Goal: Task Accomplishment & Management: Manage account settings

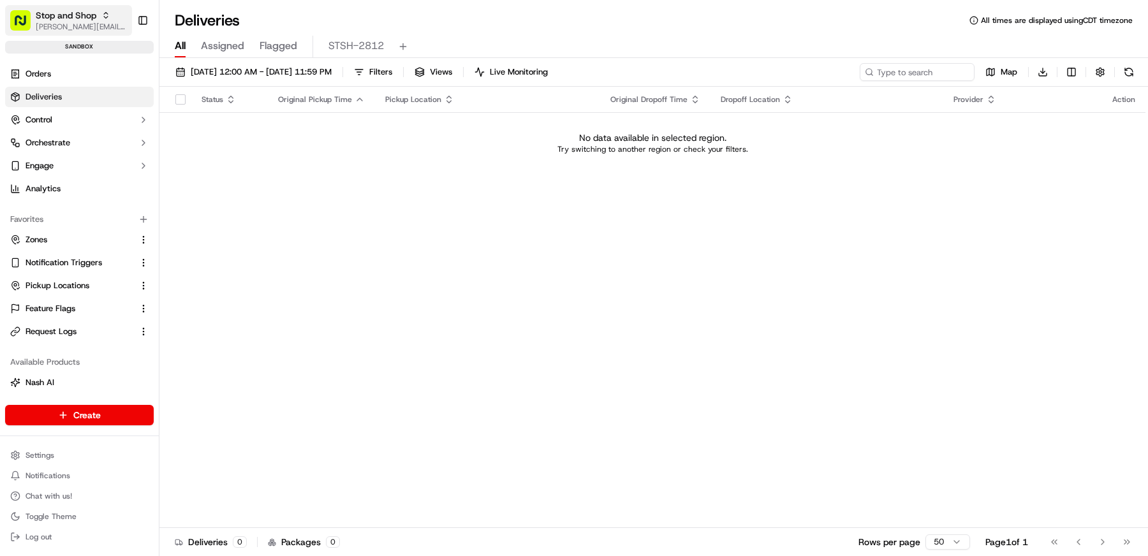
click at [70, 29] on span "[PERSON_NAME][EMAIL_ADDRESS][DOMAIN_NAME]" at bounding box center [81, 27] width 91 height 10
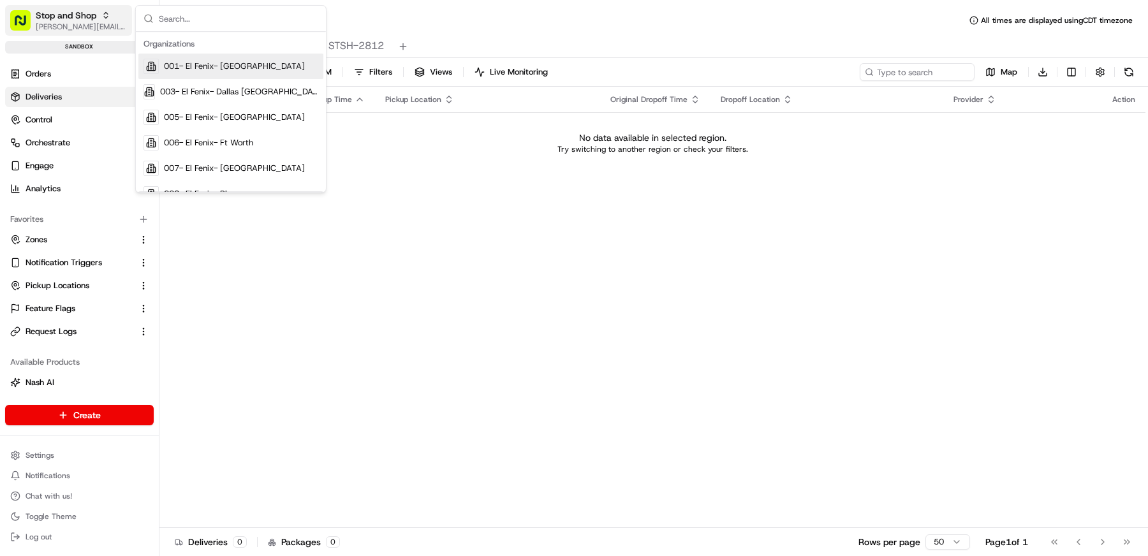
type input "s"
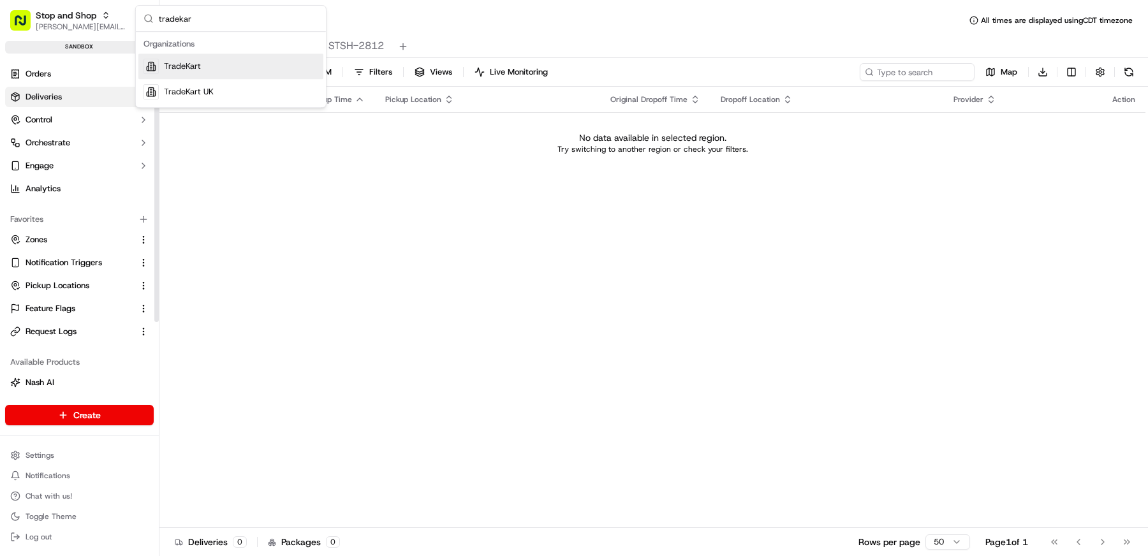
type input "tradekar"
click at [213, 89] on span "TradeKart UK" at bounding box center [189, 91] width 50 height 11
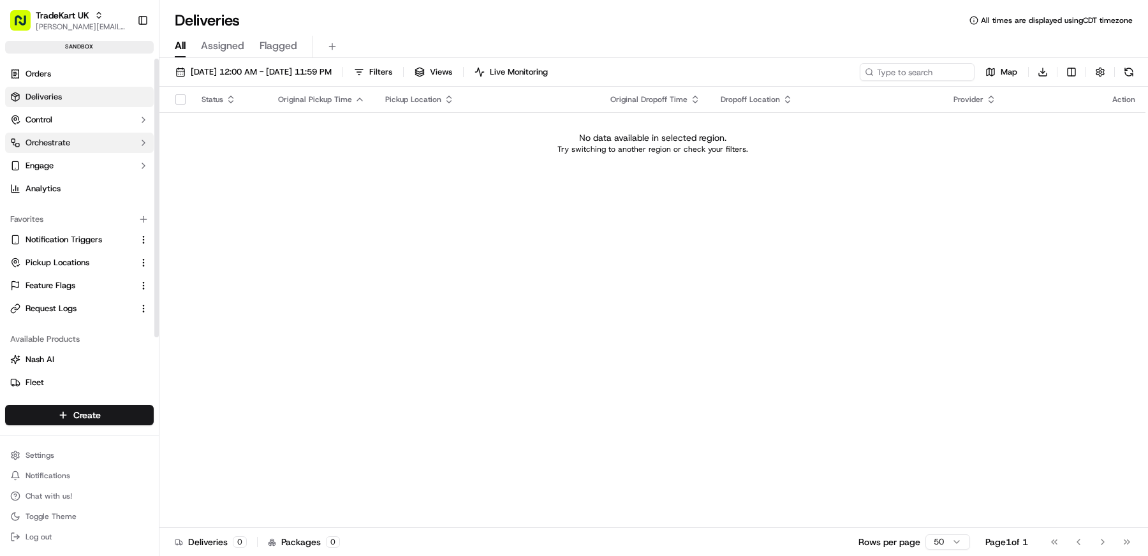
click at [68, 145] on span "Orchestrate" at bounding box center [48, 142] width 45 height 11
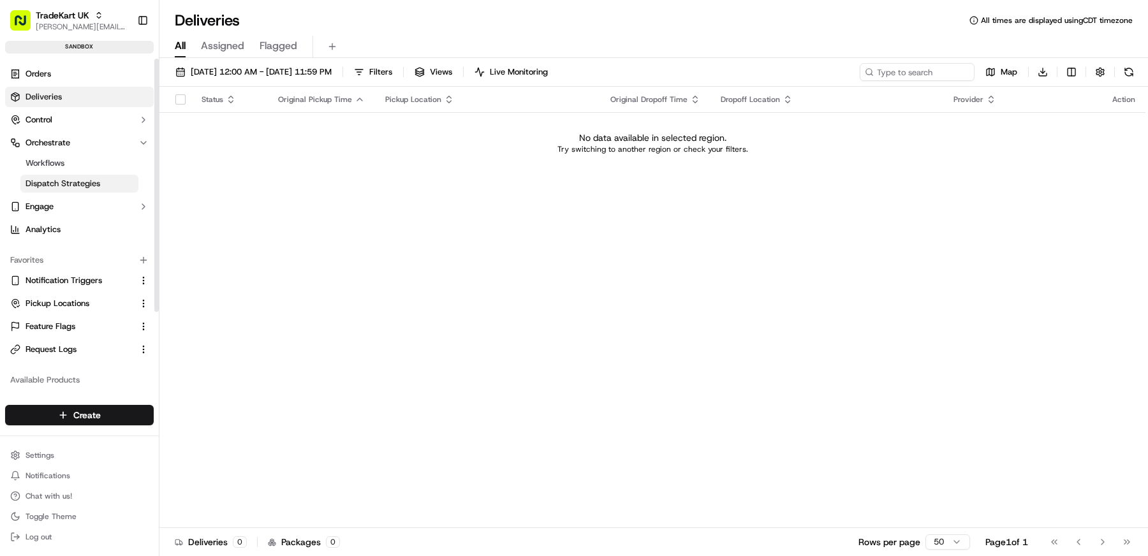
click at [69, 178] on span "Dispatch Strategies" at bounding box center [63, 183] width 75 height 11
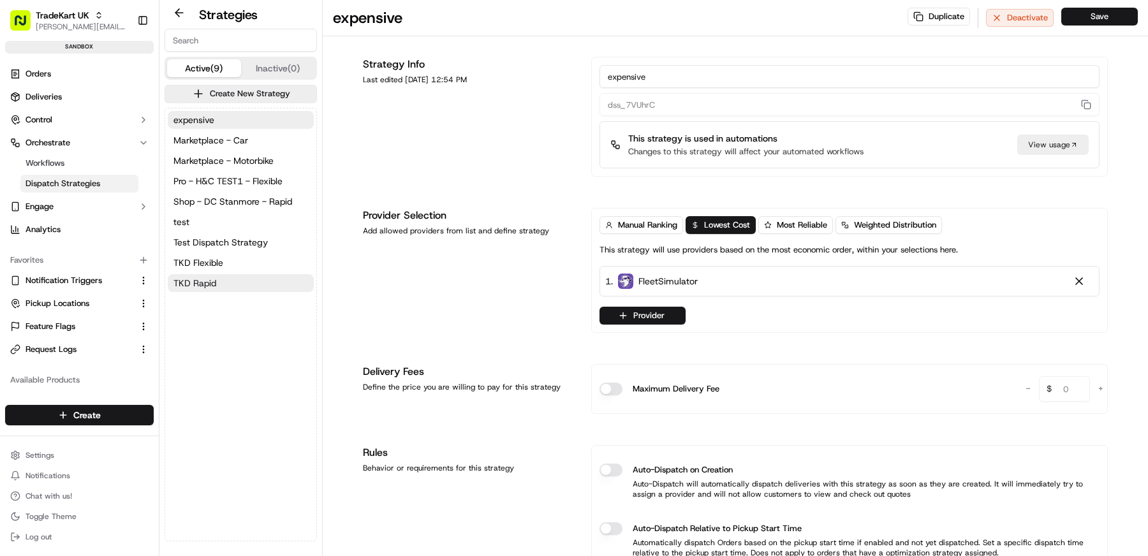
click at [225, 279] on button "TKD Rapid" at bounding box center [241, 283] width 146 height 18
click at [661, 310] on button "Provider" at bounding box center [643, 316] width 86 height 18
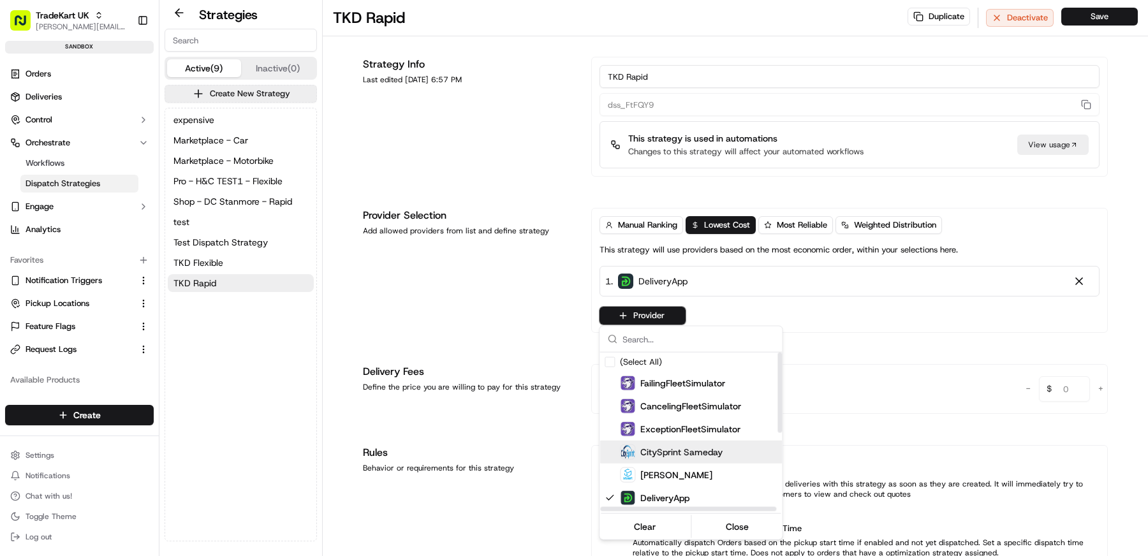
click at [688, 448] on span "CitySprint Sameday" at bounding box center [681, 452] width 82 height 13
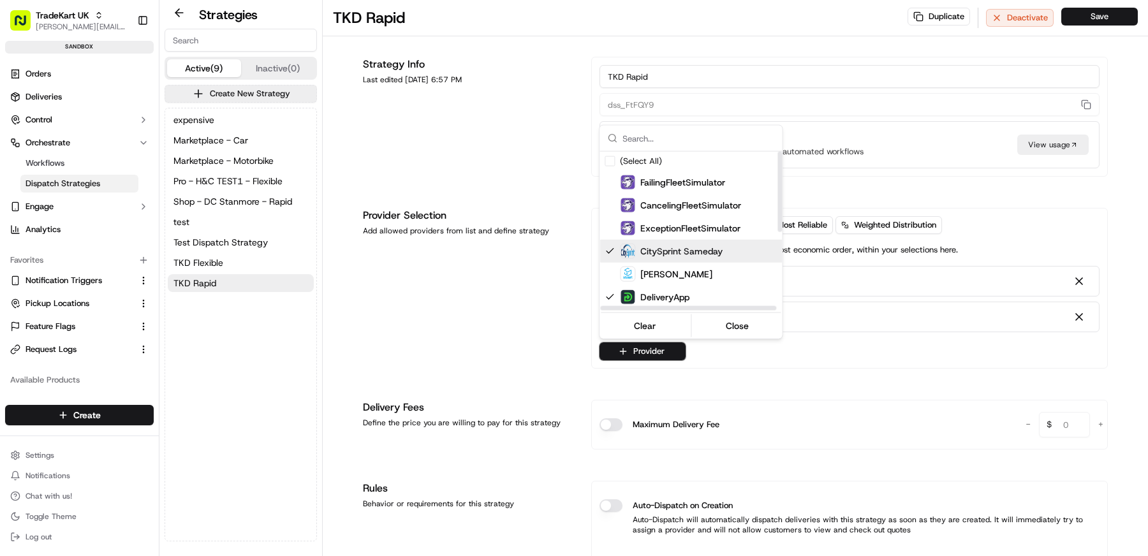
click at [685, 240] on div "CitySprint Sameday" at bounding box center [715, 251] width 230 height 23
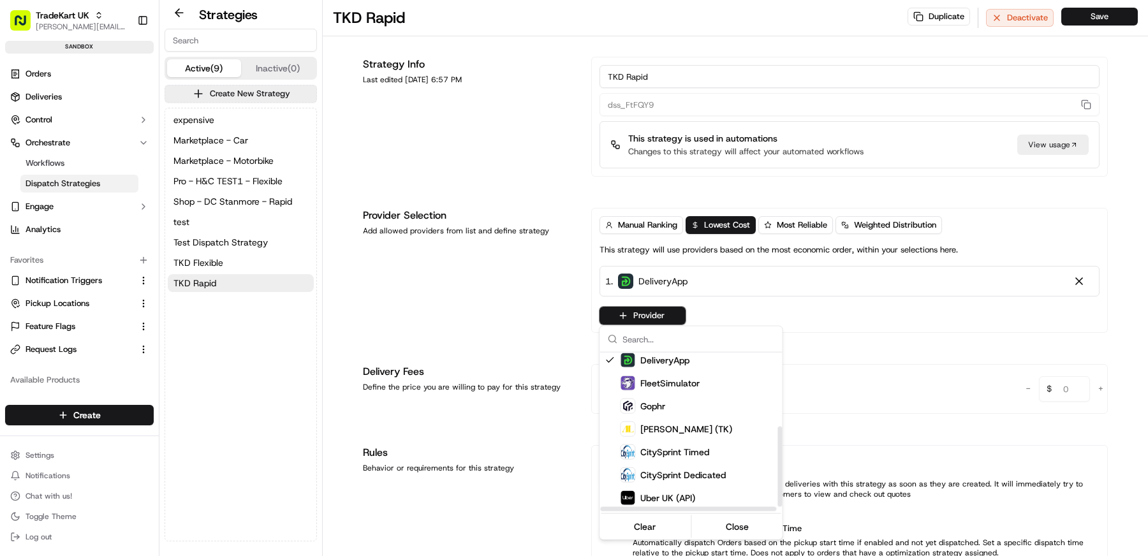
scroll to position [150, 0]
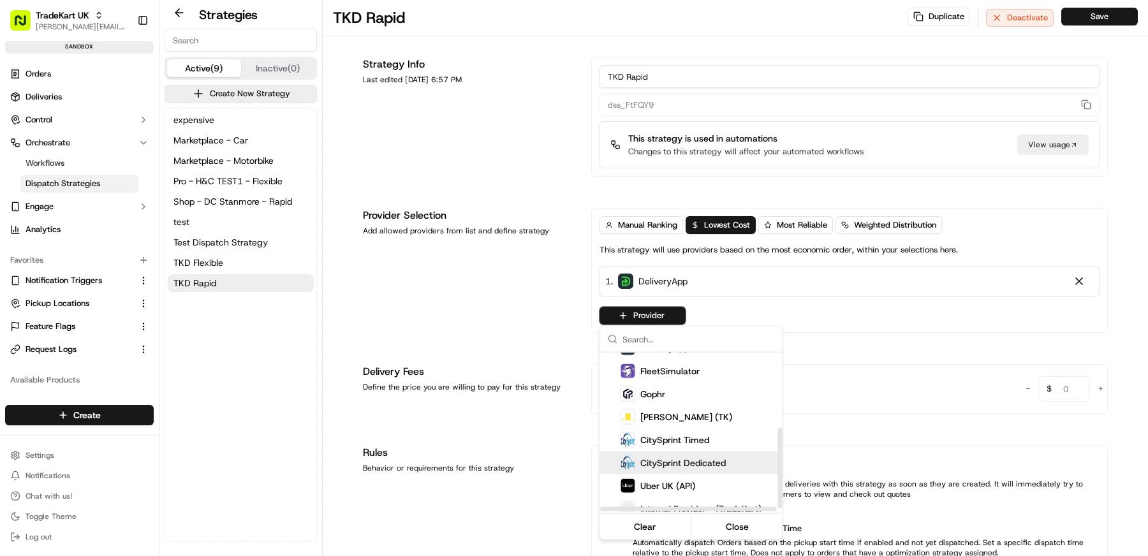
click at [697, 455] on div "CitySprint Dedicated" at bounding box center [673, 462] width 106 height 15
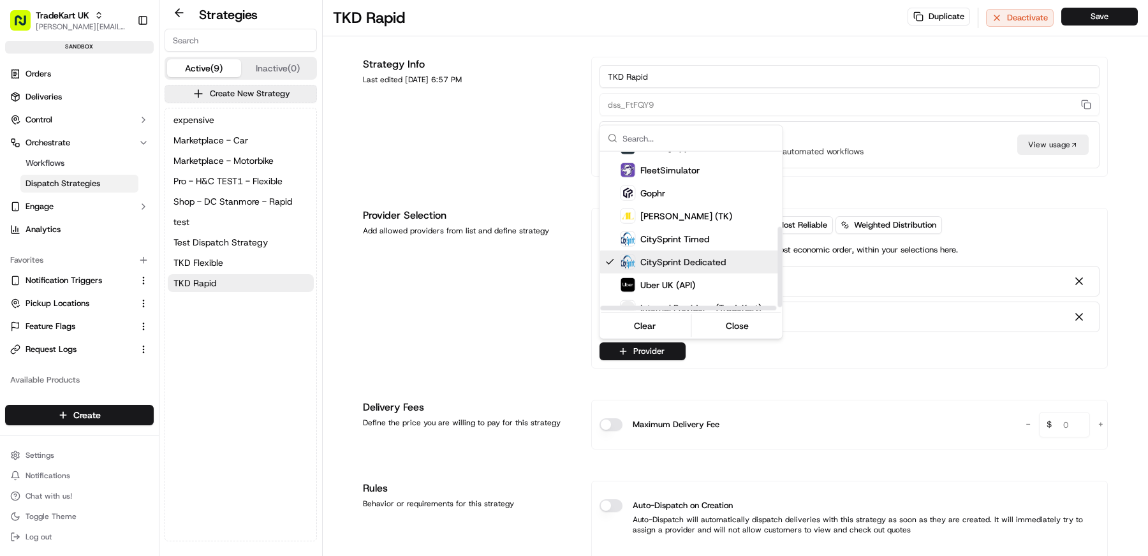
click at [472, 332] on html "TradeKart UK [EMAIL_ADDRESS][DOMAIN_NAME] Toggle Sidebar sandbox Orders Deliver…" at bounding box center [574, 278] width 1148 height 556
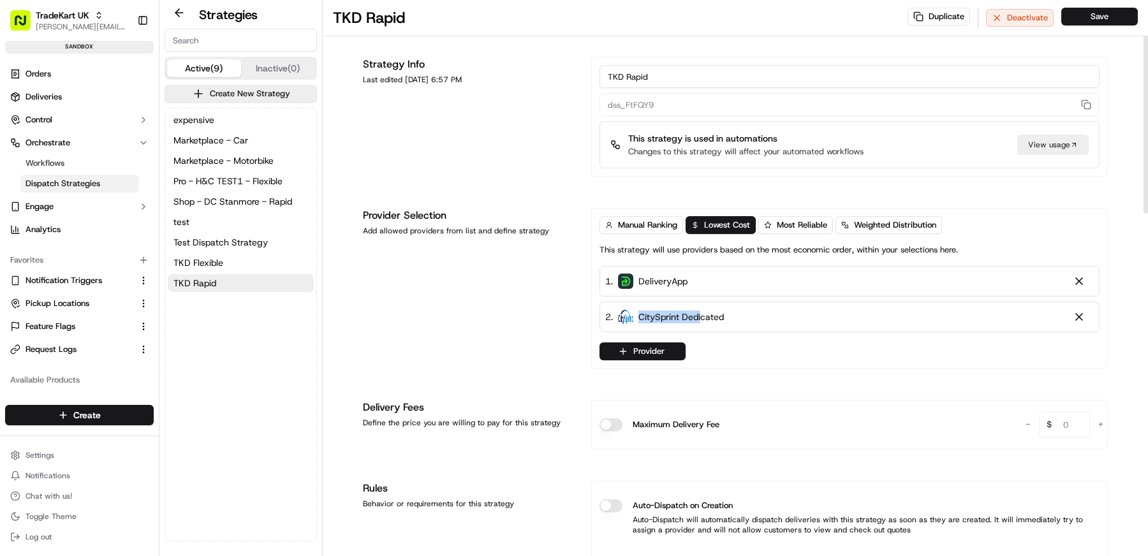
click at [699, 304] on div "2 . CitySprint Dedicated" at bounding box center [850, 317] width 500 height 31
click at [656, 228] on span "Manual Ranking" at bounding box center [647, 224] width 59 height 11
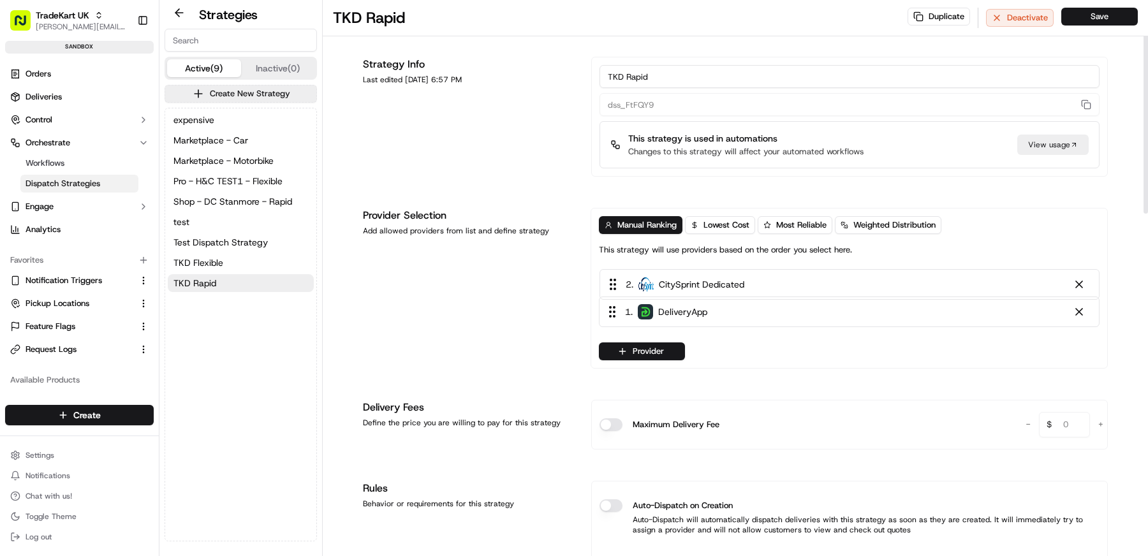
drag, startPoint x: 694, startPoint y: 316, endPoint x: 694, endPoint y: 274, distance: 42.1
click at [694, 274] on div "1 . DeliveryApp 2 . CitySprint Dedicated" at bounding box center [849, 299] width 501 height 66
click at [1056, 346] on div "Provider" at bounding box center [850, 352] width 500 height 18
click at [1094, 13] on button "Save" at bounding box center [1099, 17] width 77 height 18
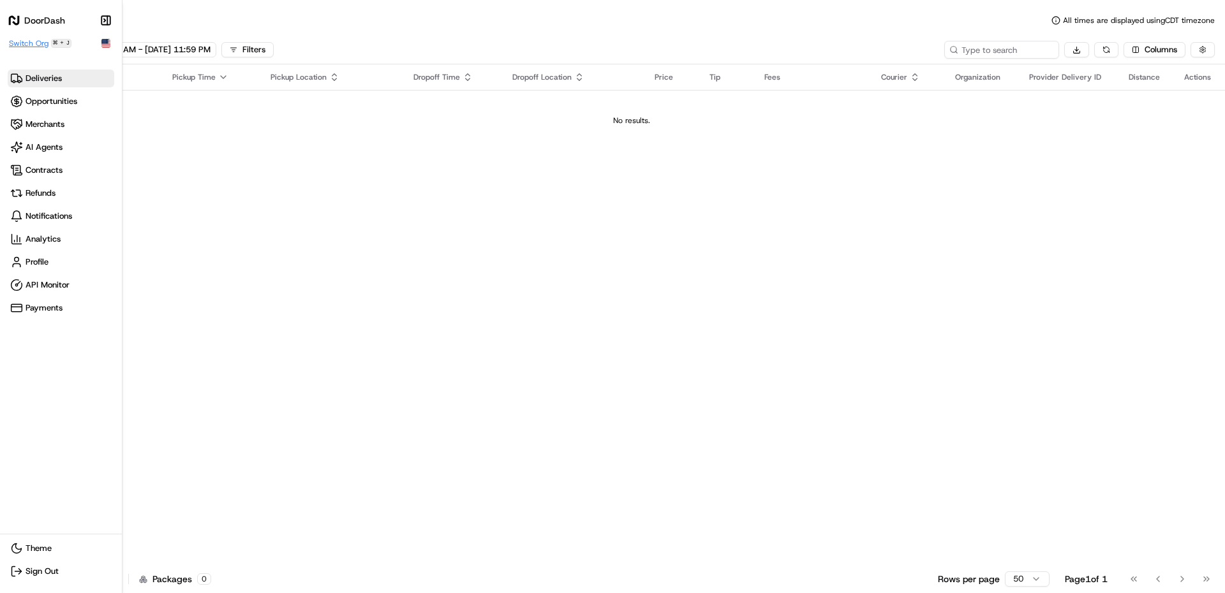
click at [31, 46] on span "Switch Org" at bounding box center [29, 43] width 40 height 10
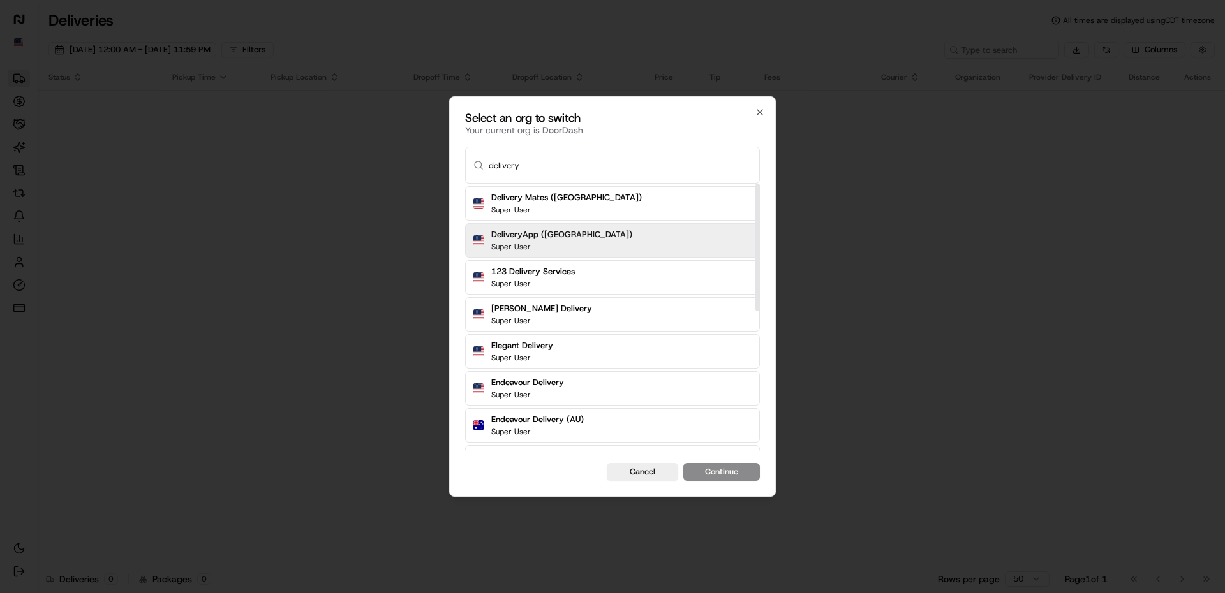
type input "delivery"
click at [588, 235] on div "DeliveryApp (UK) Super User" at bounding box center [612, 240] width 295 height 34
click at [728, 471] on button "Continue" at bounding box center [721, 472] width 77 height 18
